Goal: Navigation & Orientation: Find specific page/section

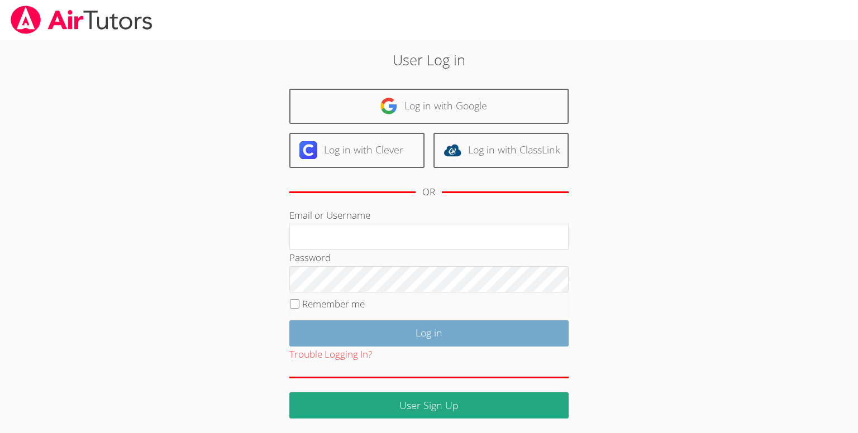
type input "[PERSON_NAME][EMAIL_ADDRESS][DOMAIN_NAME]"
click at [404, 337] on input "Log in" at bounding box center [428, 334] width 279 height 26
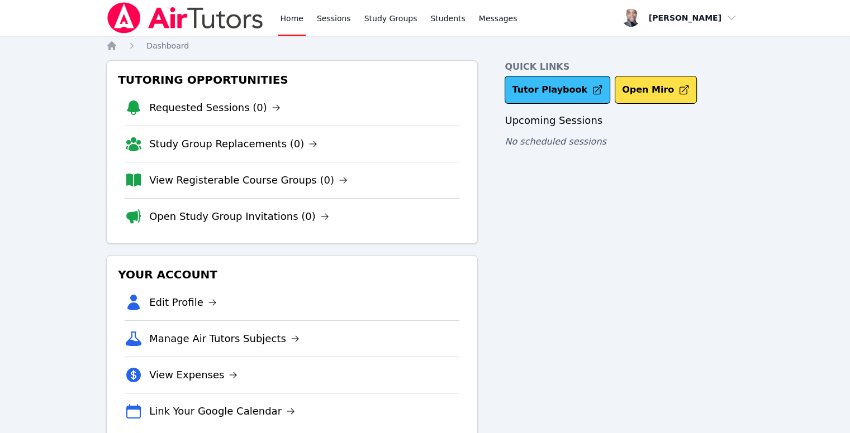
click at [547, 87] on link "Tutor Playbook" at bounding box center [557, 90] width 106 height 28
